Goal: Information Seeking & Learning: Find specific fact

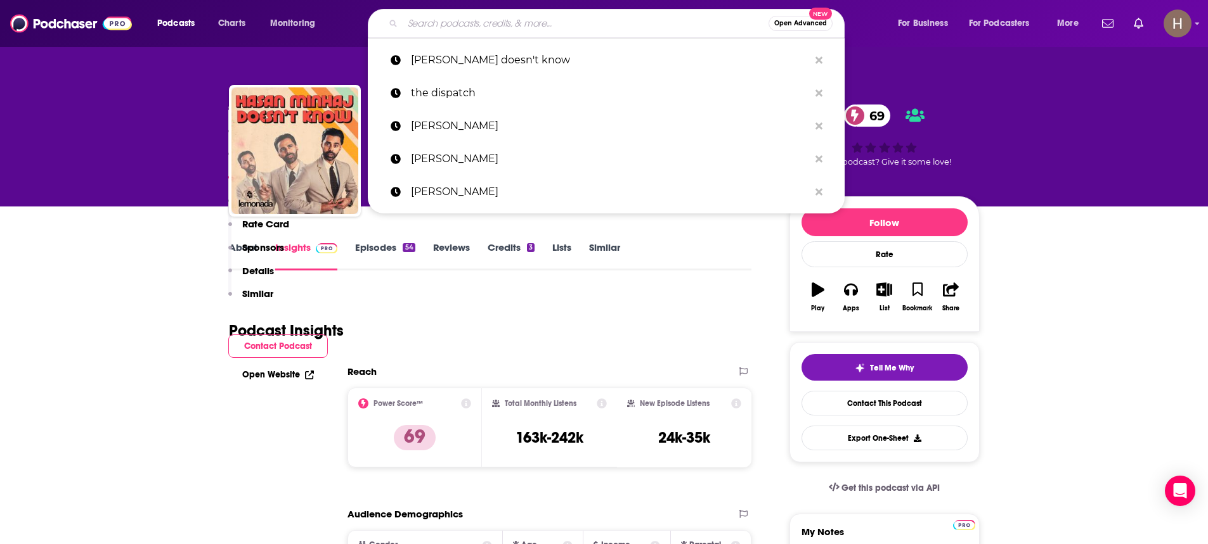
scroll to position [1204, 0]
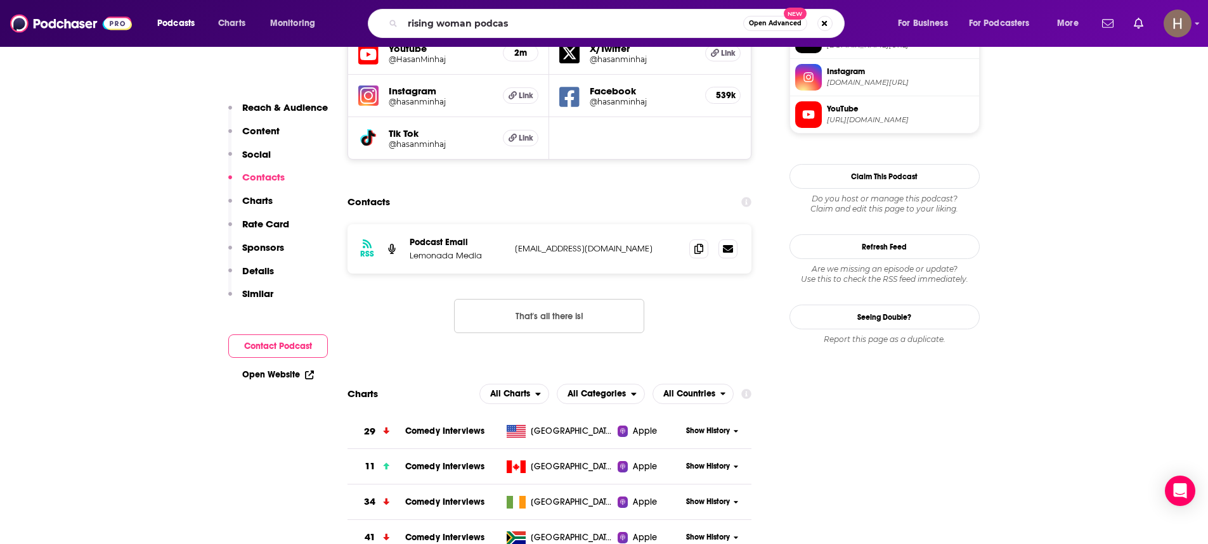
type input "rising woman podcast"
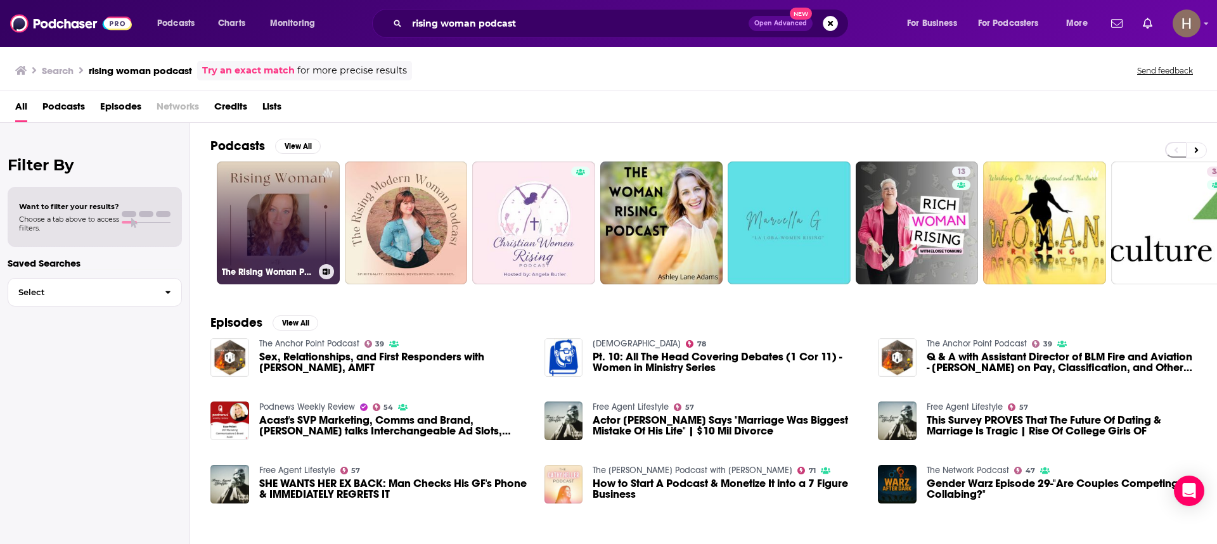
click at [294, 208] on link "The Rising Woman Podcast" at bounding box center [278, 223] width 123 height 123
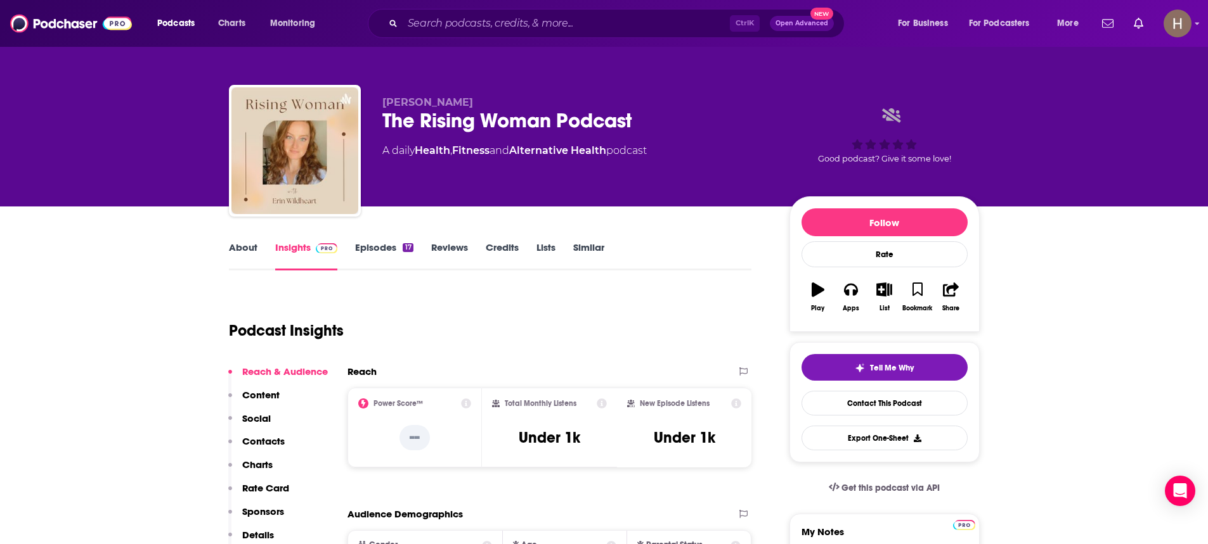
scroll to position [63, 0]
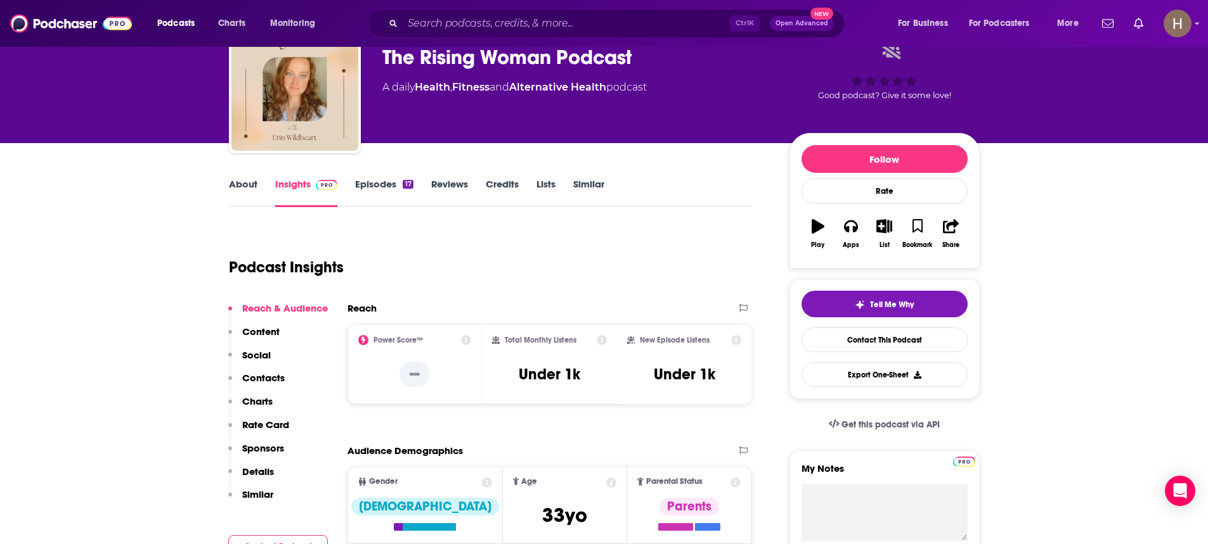
click at [501, 180] on link "Credits" at bounding box center [502, 192] width 33 height 29
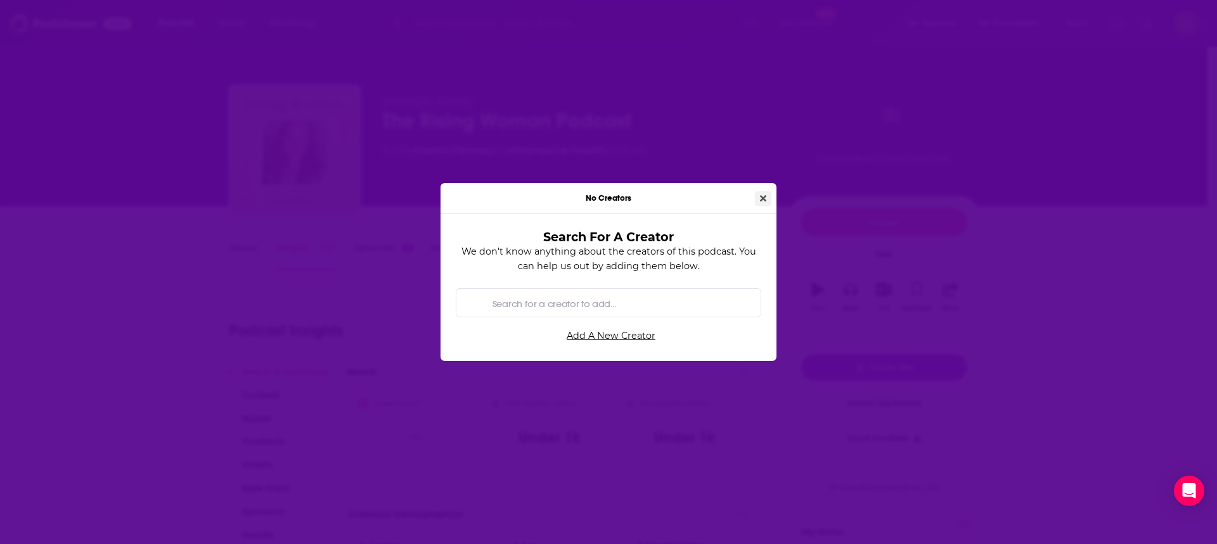
click at [761, 200] on icon "Close" at bounding box center [763, 198] width 6 height 6
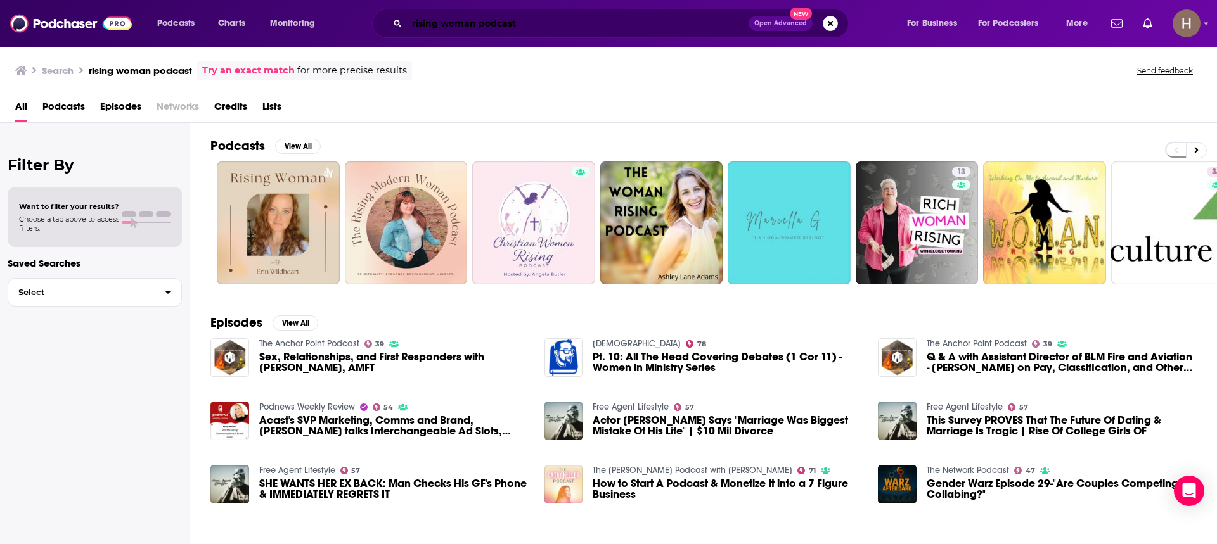
click at [545, 20] on input "rising woman podcast" at bounding box center [578, 23] width 342 height 20
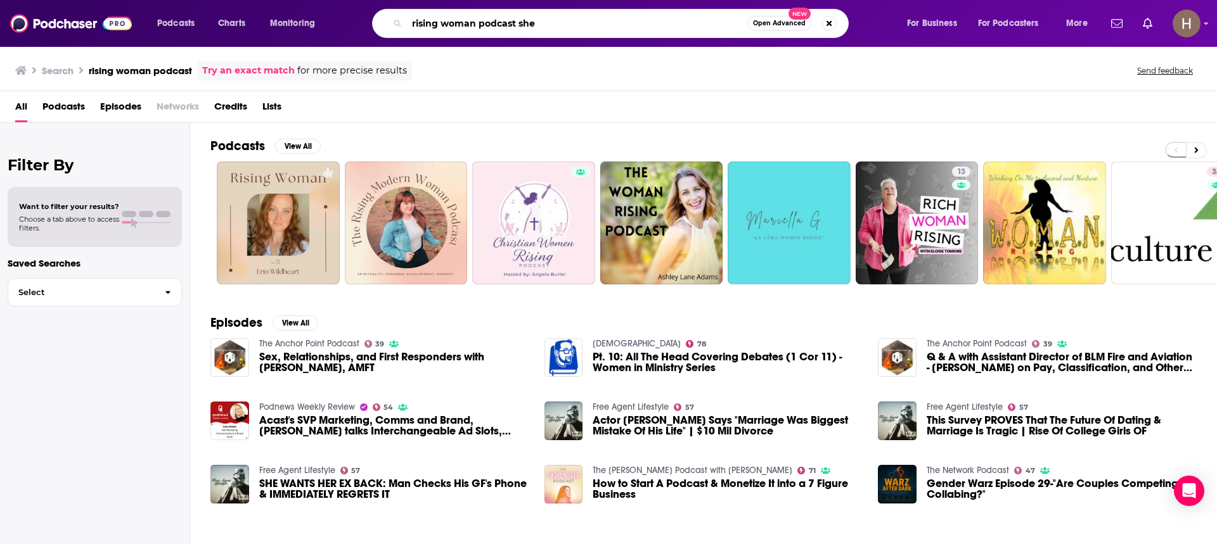
click at [547, 25] on input "rising woman podcast she" at bounding box center [577, 23] width 340 height 20
paste input "[PERSON_NAME]"
type input "rising woman podcast [PERSON_NAME]"
